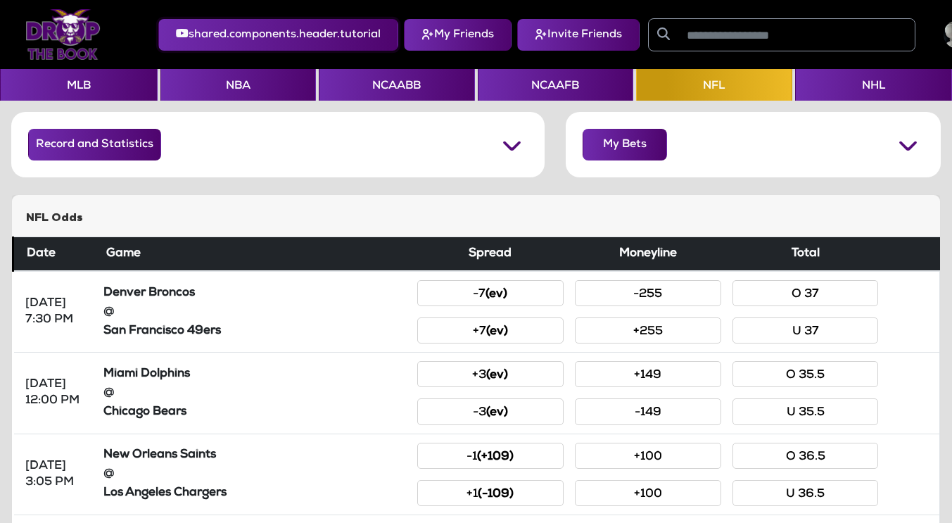
click at [287, 44] on button "shared.components.header.tutorial" at bounding box center [278, 35] width 240 height 32
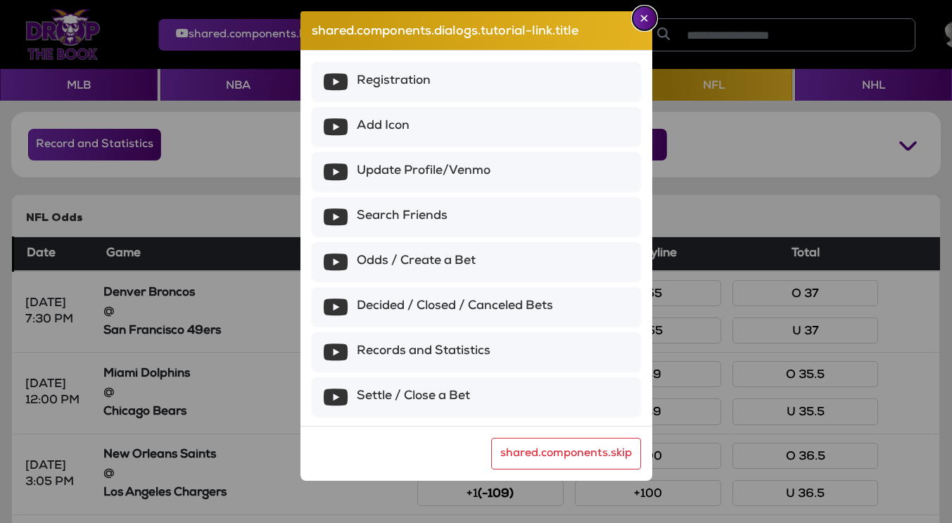
click at [646, 21] on img "Close" at bounding box center [644, 18] width 8 height 7
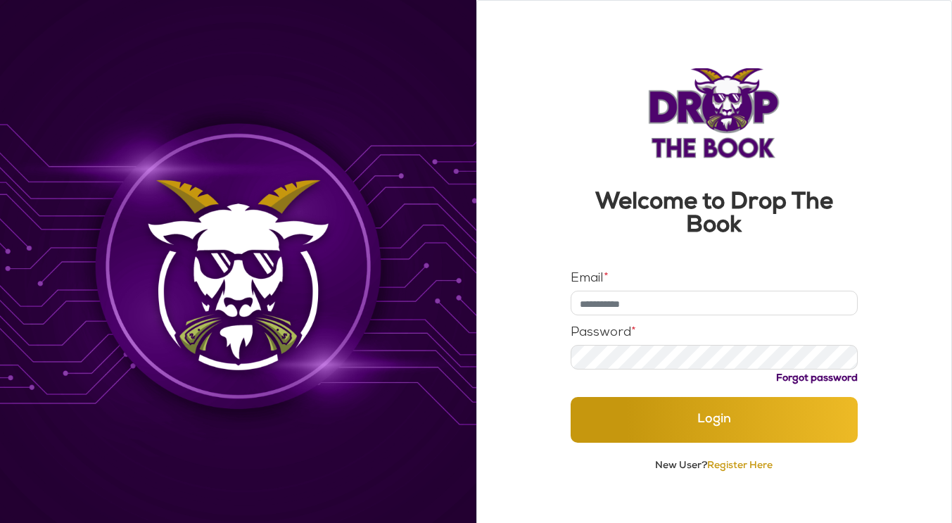
click at [630, 308] on input "Email *" at bounding box center [713, 302] width 287 height 25
type input "**********"
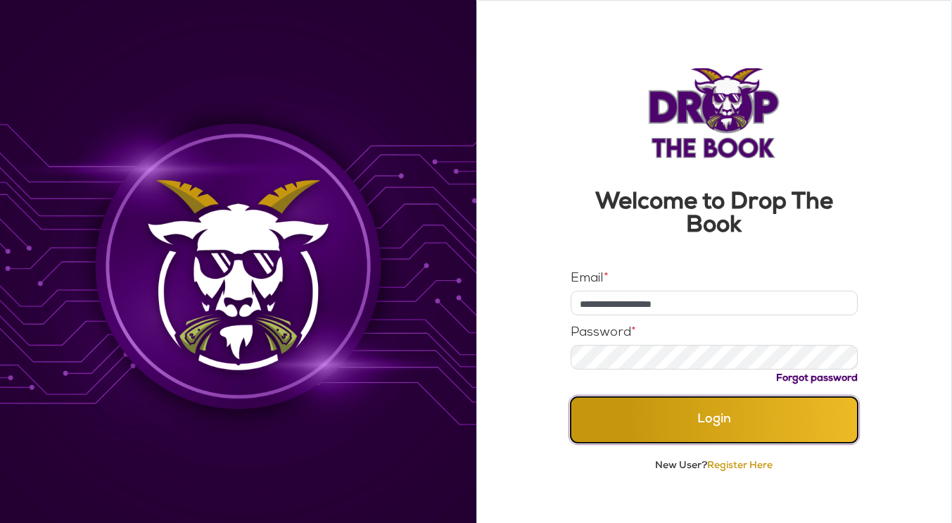
click at [665, 423] on button "Login" at bounding box center [713, 420] width 287 height 46
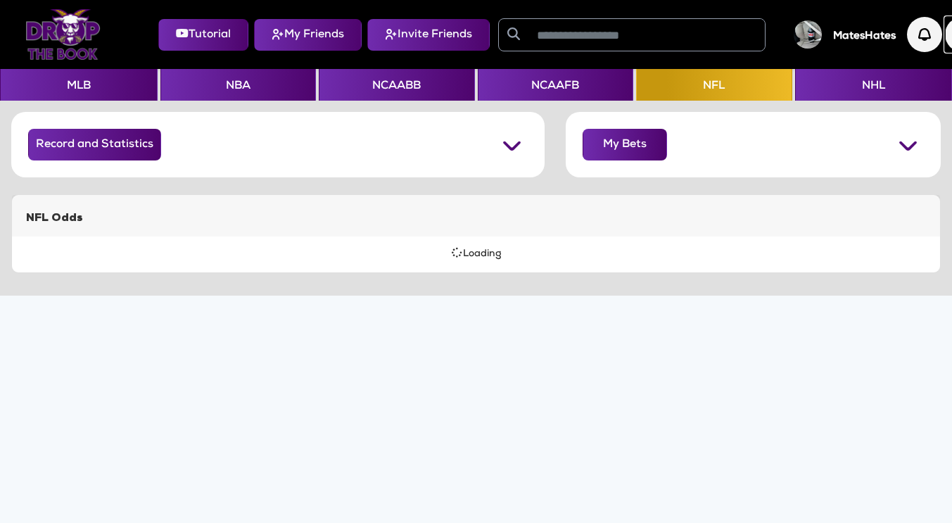
click at [951, 32] on img "button" at bounding box center [962, 34] width 35 height 35
